Goal: Book appointment/travel/reservation

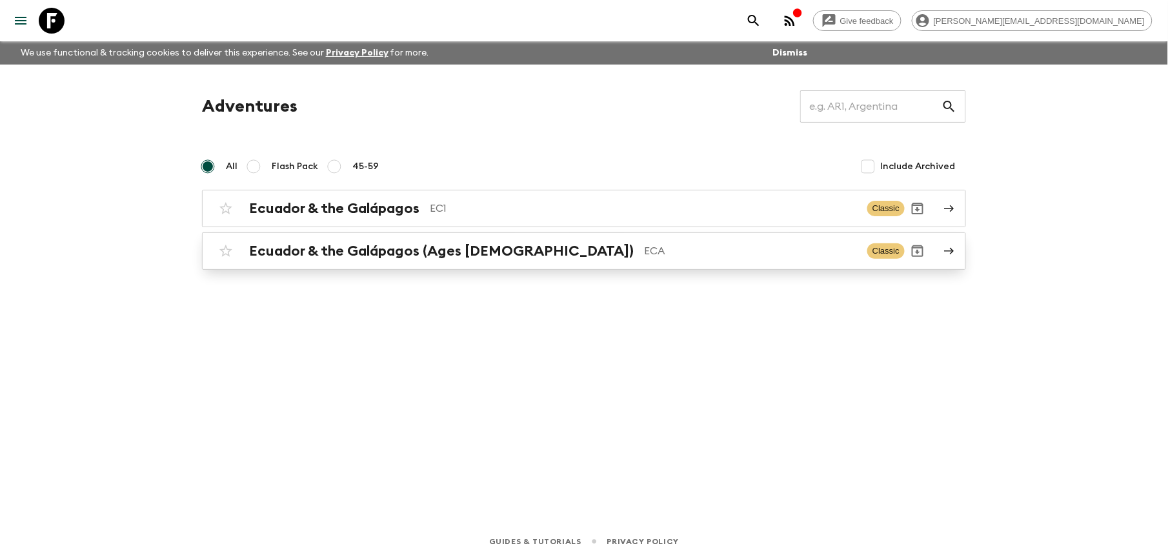
click at [445, 240] on div "Ecuador & the Galápagos (Ages [DEMOGRAPHIC_DATA]) ECA Classic" at bounding box center [559, 251] width 692 height 26
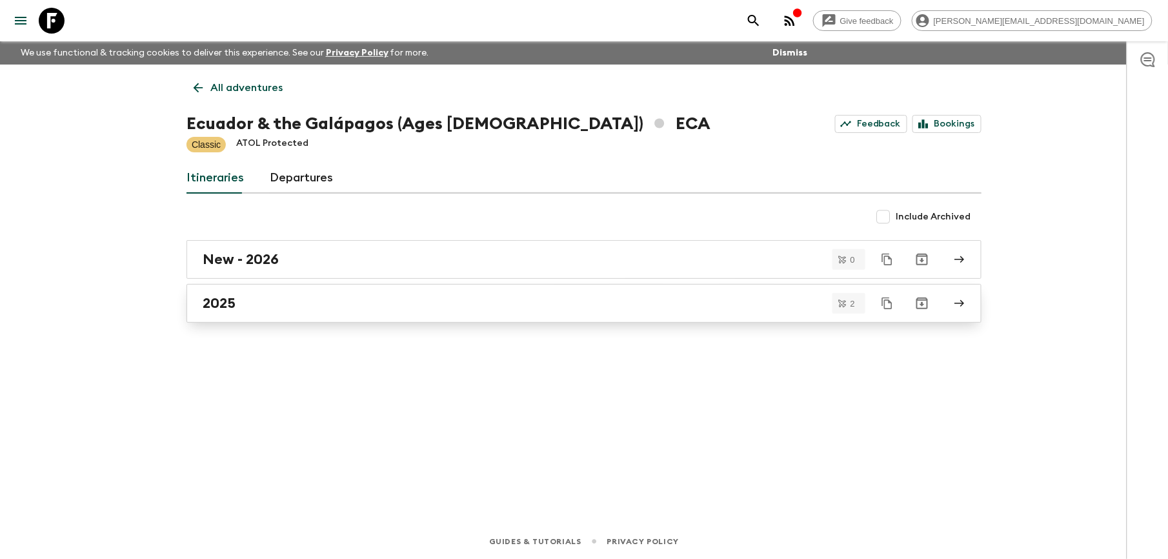
click at [218, 303] on h2 "2025" at bounding box center [219, 303] width 33 height 17
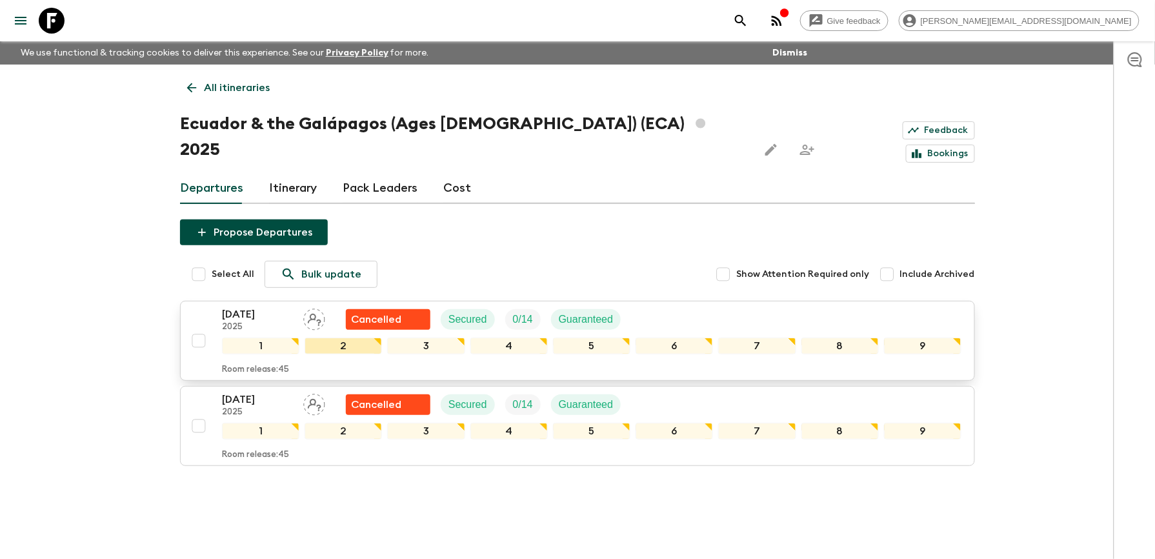
scroll to position [1, 0]
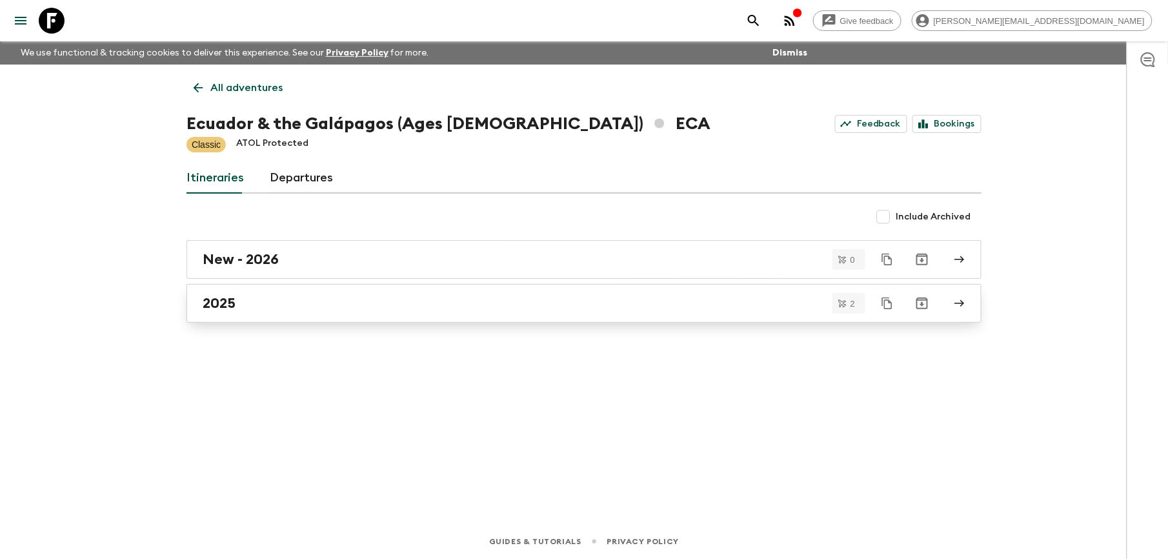
click at [230, 301] on h2 "2025" at bounding box center [219, 303] width 33 height 17
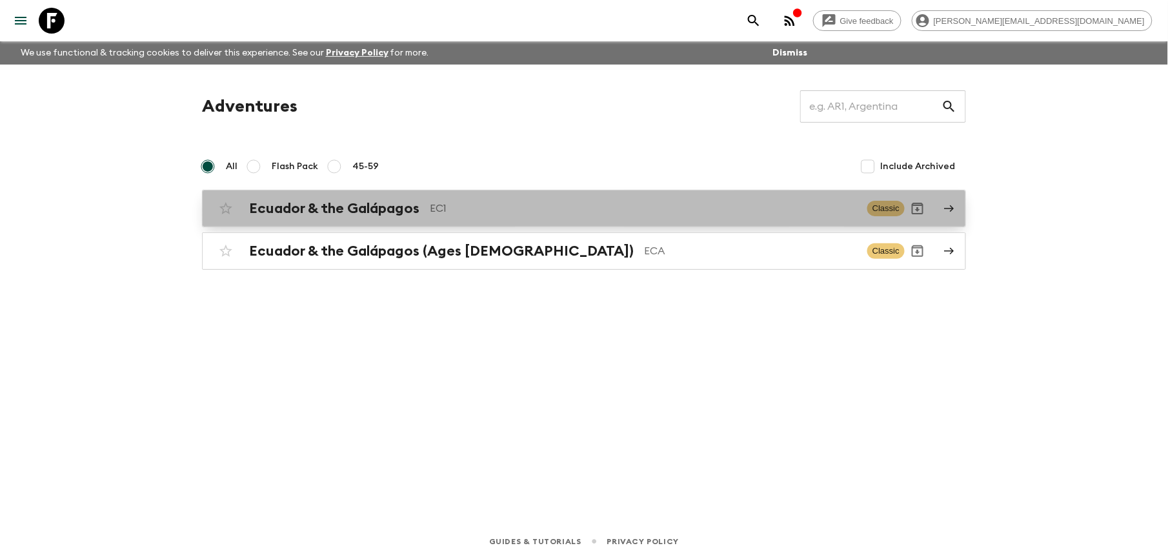
click at [347, 207] on h2 "Ecuador & the Galápagos" at bounding box center [334, 208] width 170 height 17
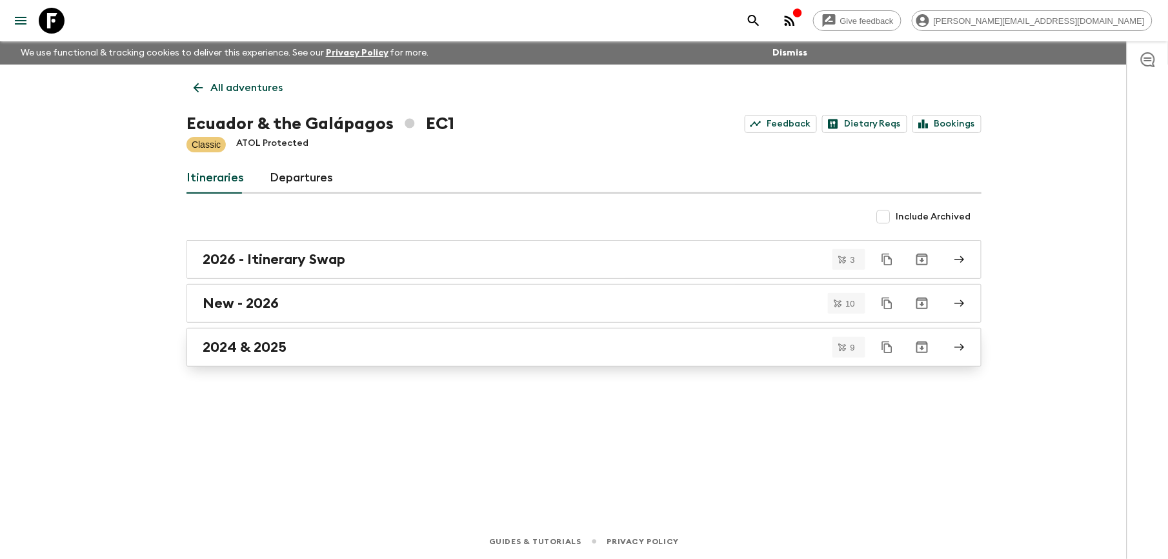
click at [248, 347] on h2 "2024 & 2025" at bounding box center [245, 347] width 84 height 17
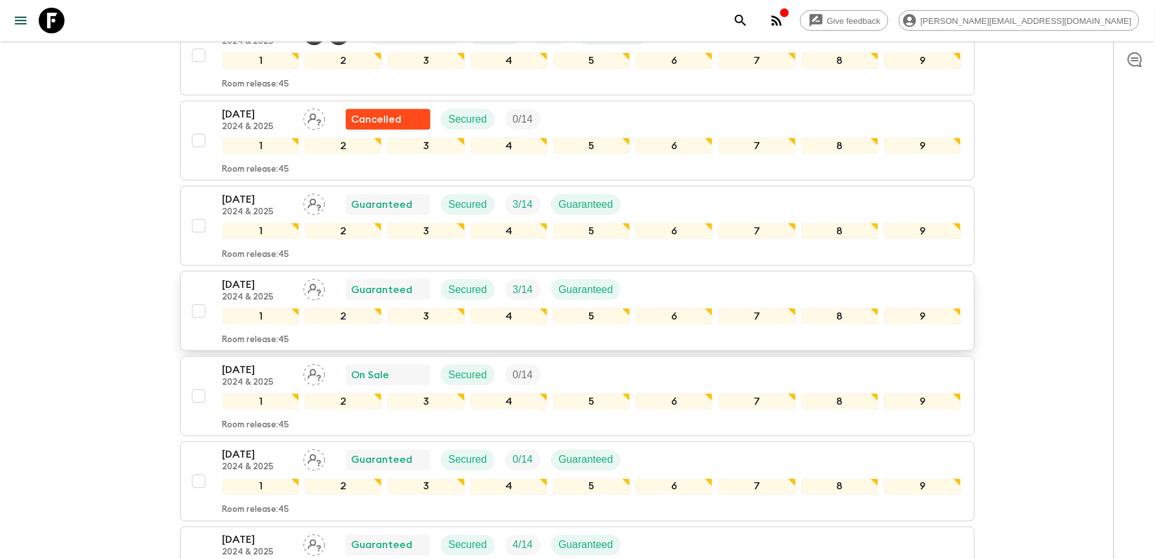
scroll to position [516, 0]
